Goal: Download file/media

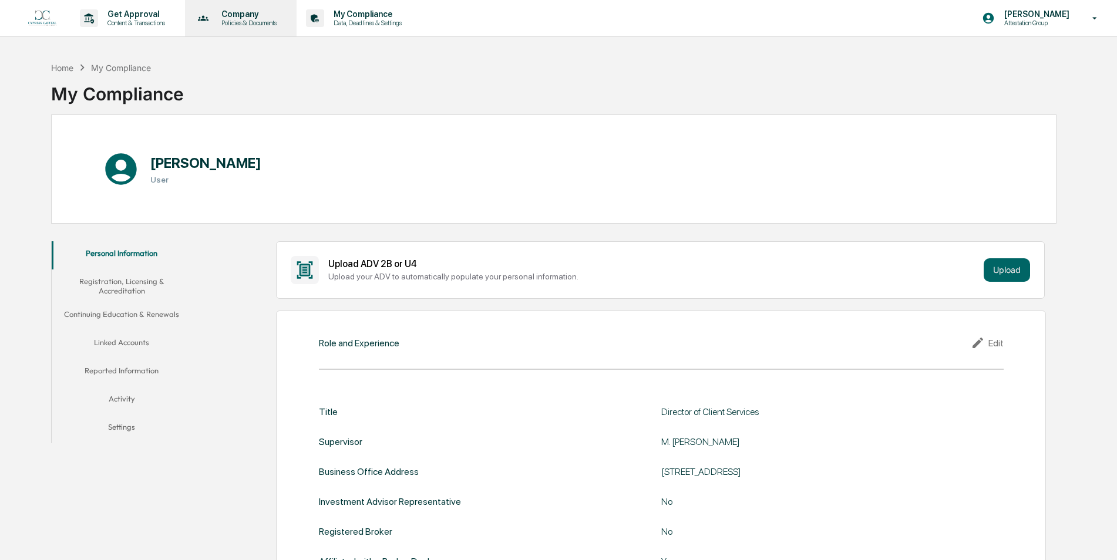
click at [267, 17] on p "Company" at bounding box center [247, 13] width 70 height 9
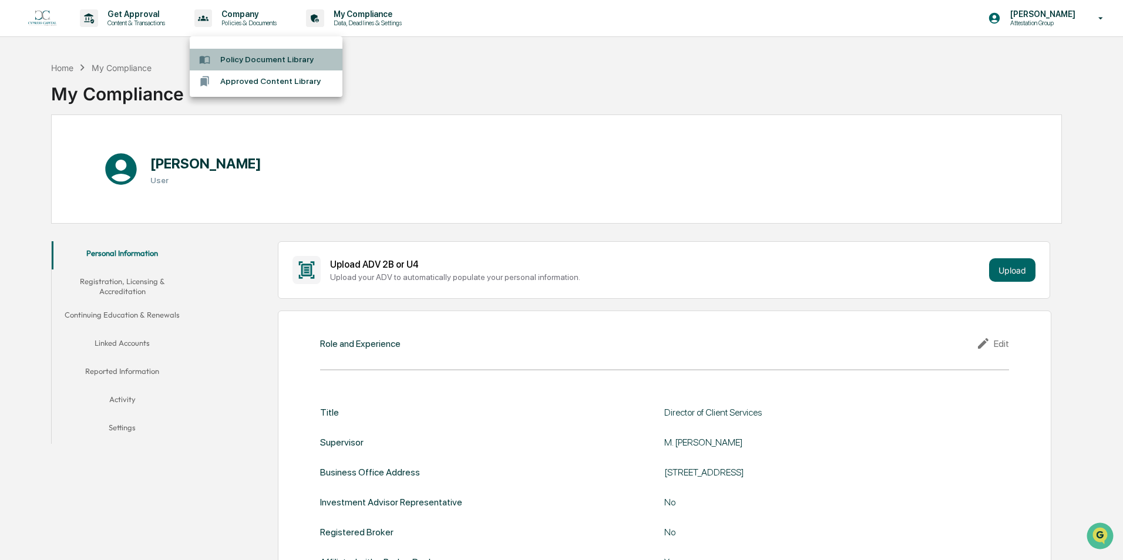
click at [272, 62] on li "Policy Document Library" at bounding box center [266, 60] width 153 height 22
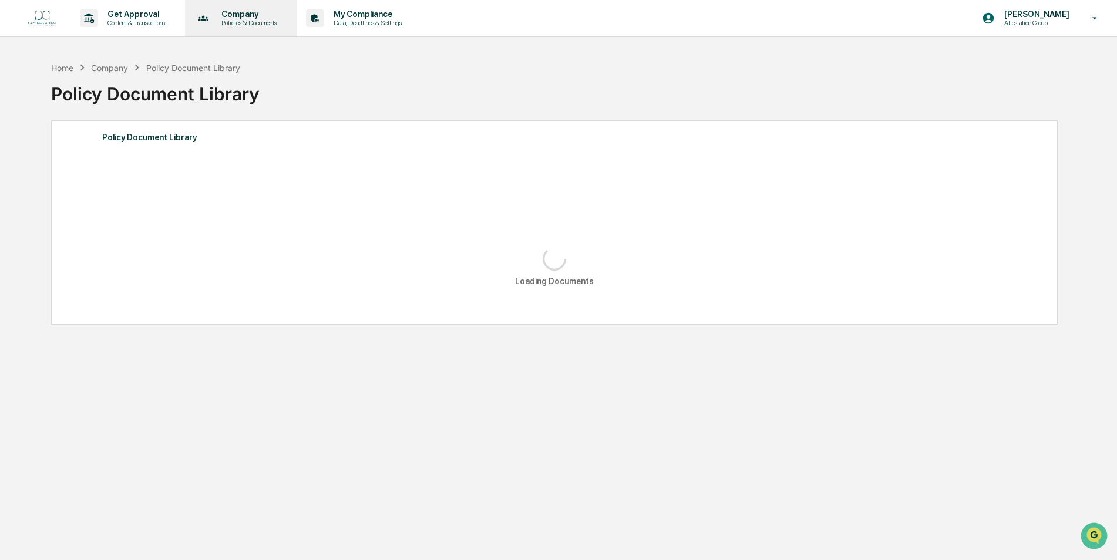
click at [250, 34] on div "Company Policies & Documents" at bounding box center [240, 18] width 100 height 36
click at [250, 29] on div at bounding box center [561, 280] width 1123 height 560
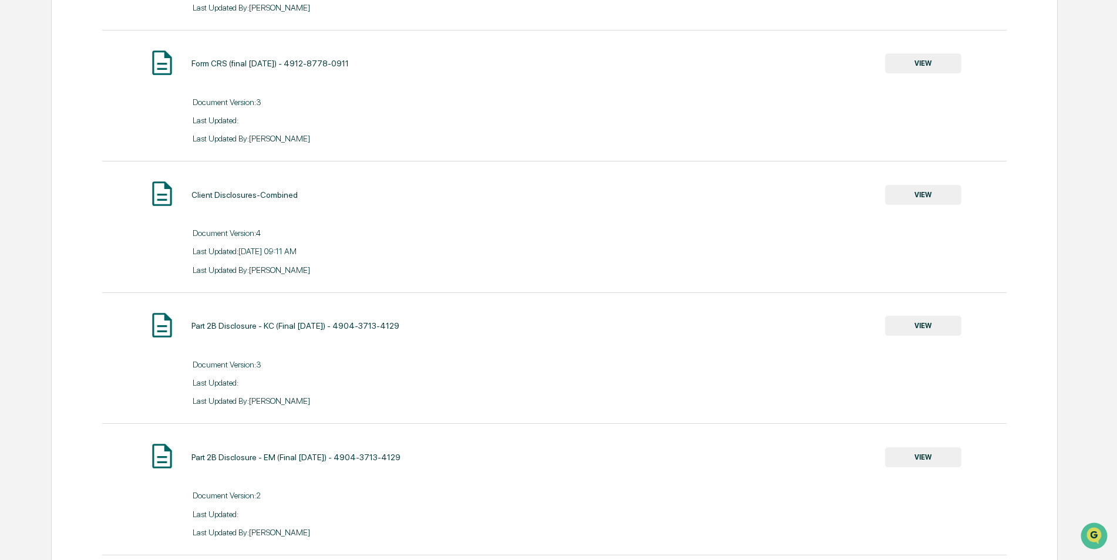
scroll to position [1703, 0]
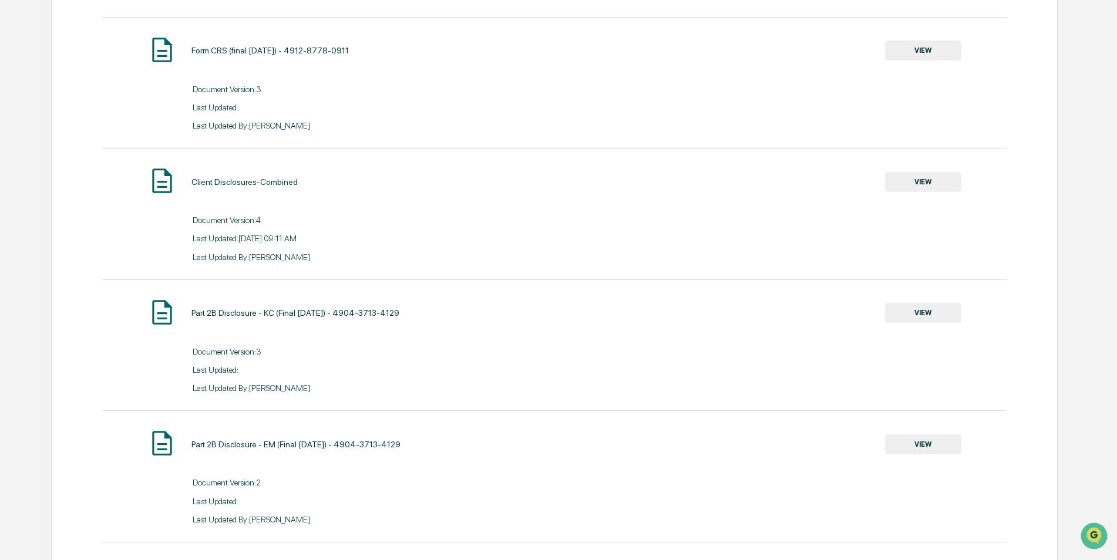
click at [919, 189] on button "VIEW" at bounding box center [923, 182] width 76 height 20
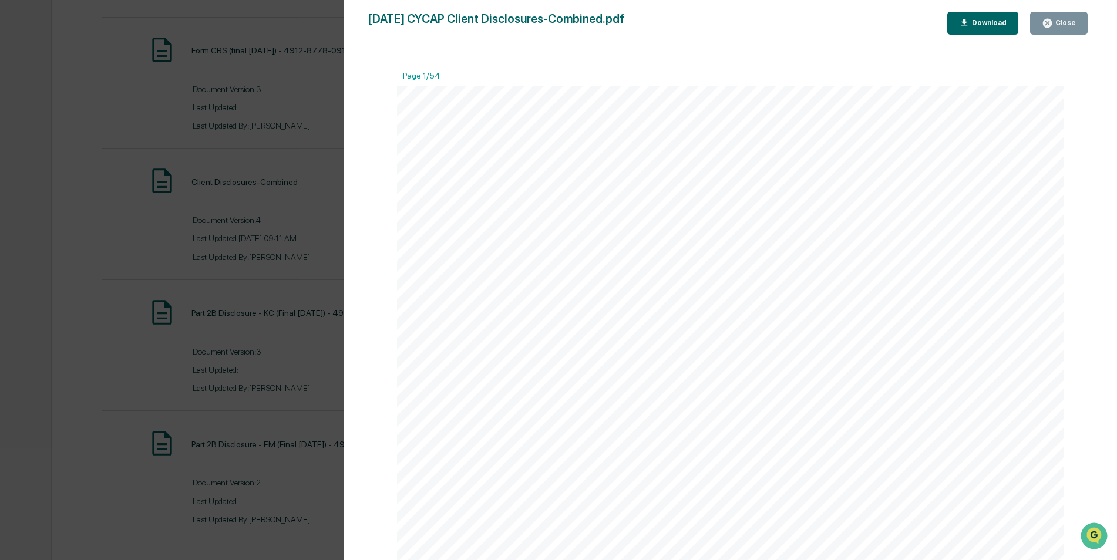
click at [980, 18] on div "Download" at bounding box center [983, 23] width 48 height 11
